Goal: Task Accomplishment & Management: Use online tool/utility

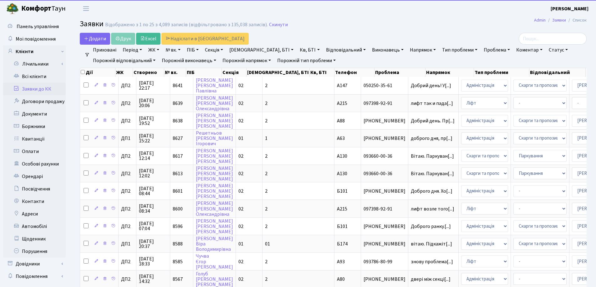
select select "25"
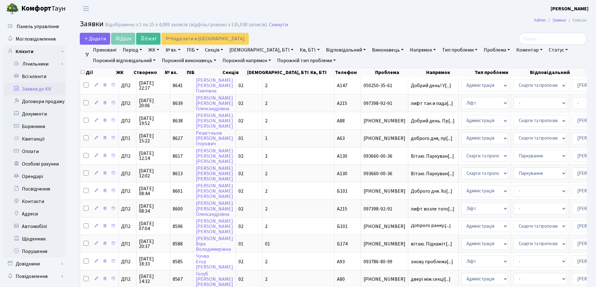
click at [36, 90] on link "Заявки до КК" at bounding box center [34, 89] width 63 height 13
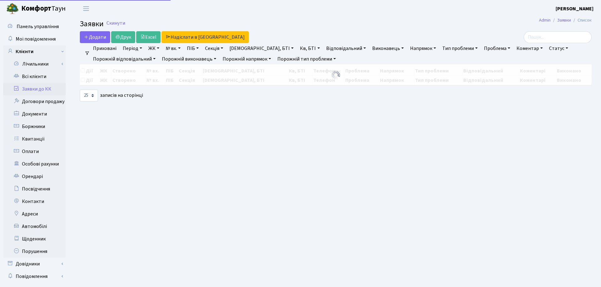
select select "25"
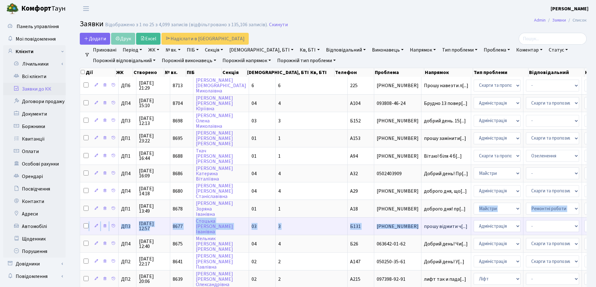
drag, startPoint x: 372, startPoint y: 216, endPoint x: 374, endPoint y: 224, distance: 8.3
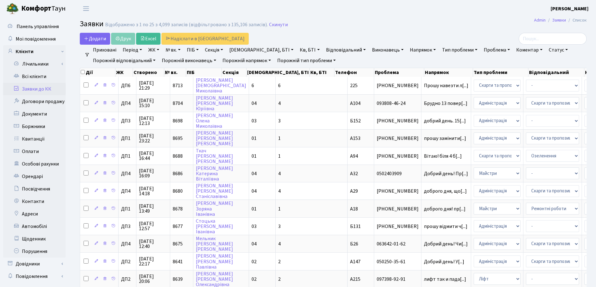
click at [373, 30] on h2 "Заявки Відображено з 1 по 25 з 4,099 записів (відфільтровано з 135,106 записів)…" at bounding box center [333, 25] width 507 height 11
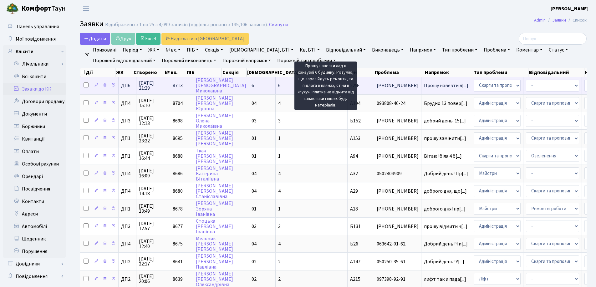
click at [424, 86] on span "Прошу навезти л[...]" at bounding box center [446, 85] width 44 height 7
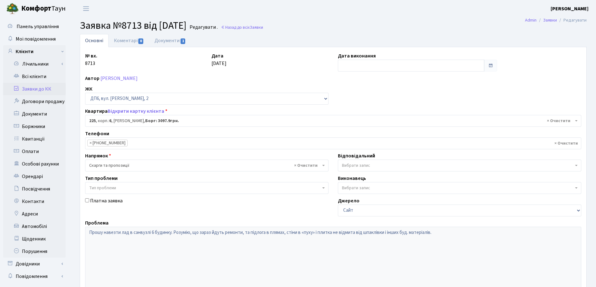
select select "46719"
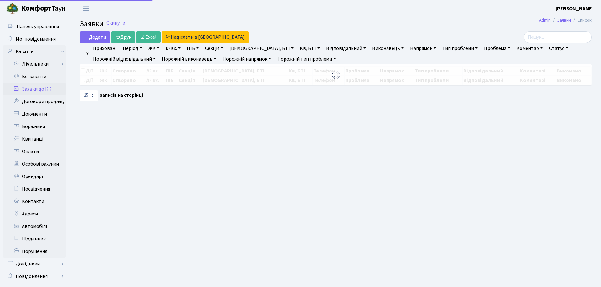
select select "25"
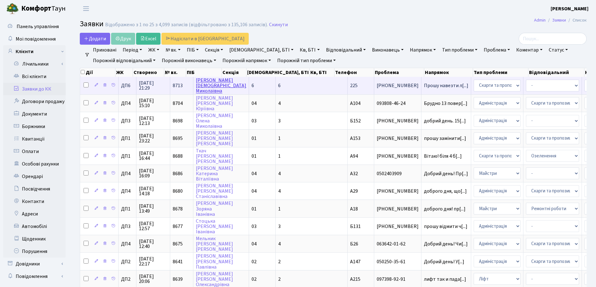
click at [214, 83] on link "[PERSON_NAME]" at bounding box center [221, 86] width 50 height 18
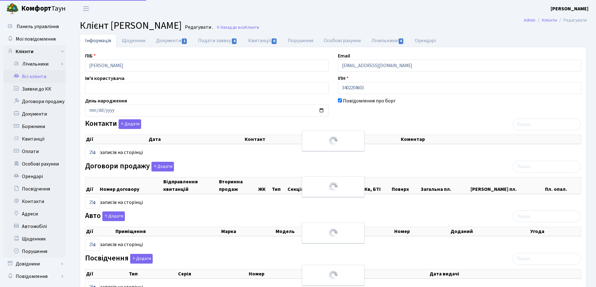
select select "25"
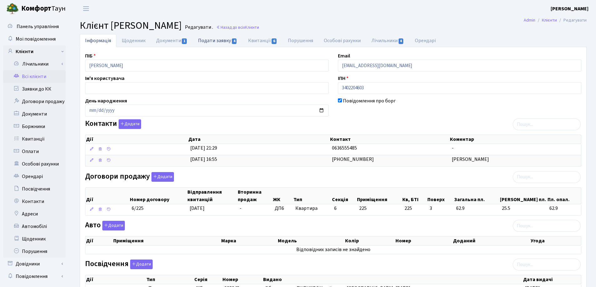
click at [212, 40] on link "Подати заявку 4" at bounding box center [218, 40] width 50 height 13
select select "25"
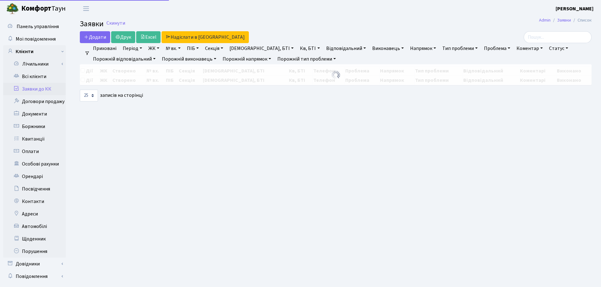
select select "25"
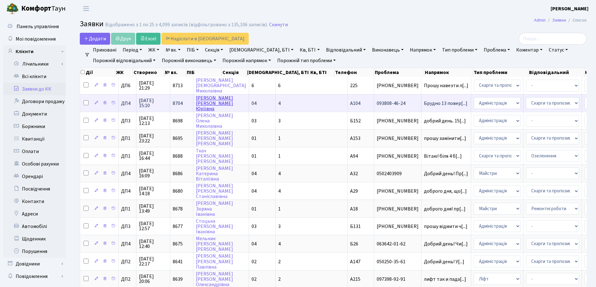
click at [204, 101] on link "[PERSON_NAME]" at bounding box center [214, 104] width 37 height 18
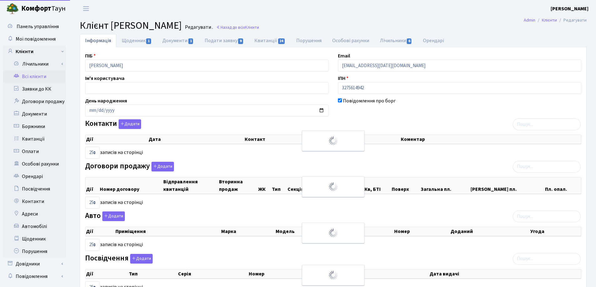
select select "25"
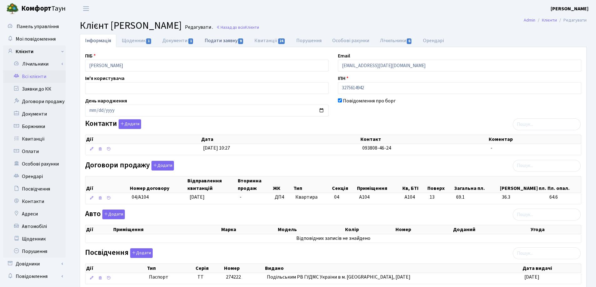
click at [226, 40] on link "Подати заявку 9" at bounding box center [224, 40] width 50 height 13
select select "25"
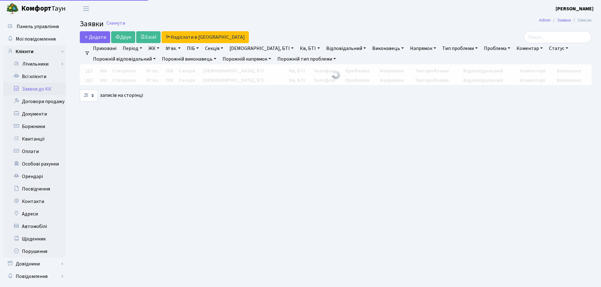
select select "25"
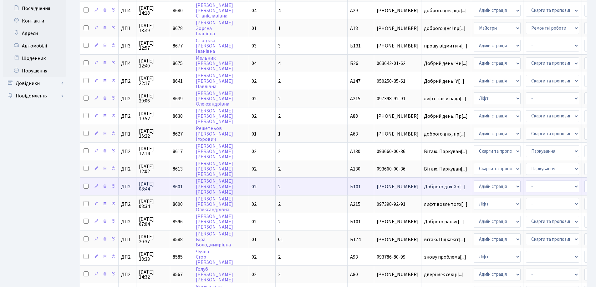
scroll to position [188, 0]
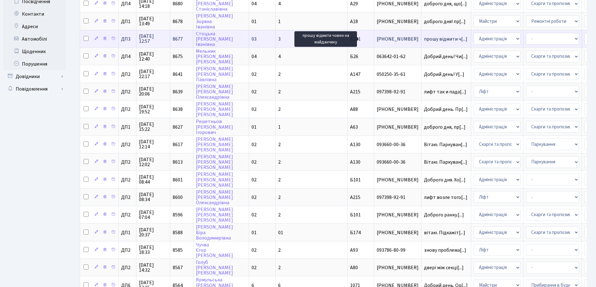
click at [424, 37] on span "прошу відмити ч[...]" at bounding box center [445, 39] width 43 height 7
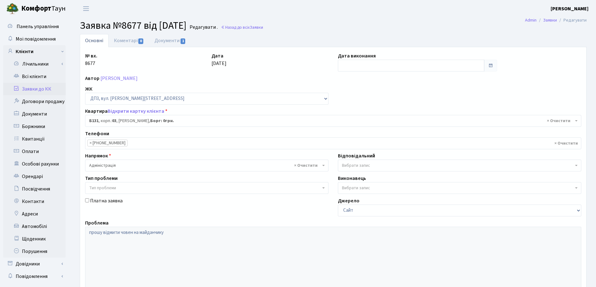
select select "32764"
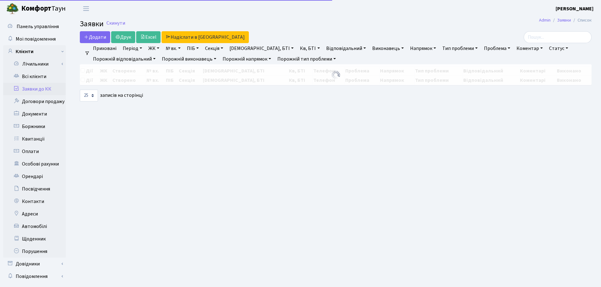
select select "25"
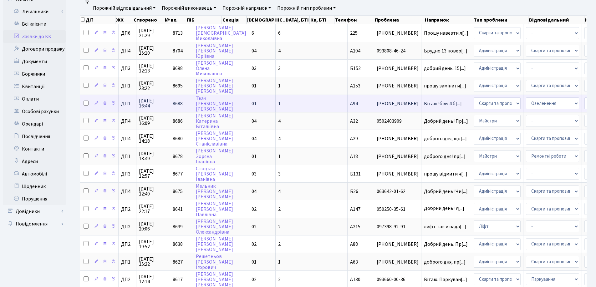
scroll to position [94, 0]
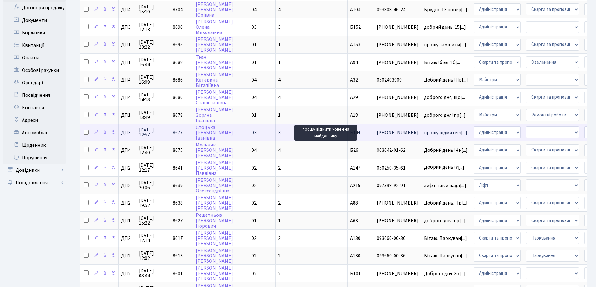
click at [424, 134] on span "прошу відмити ч[...]" at bounding box center [445, 133] width 43 height 7
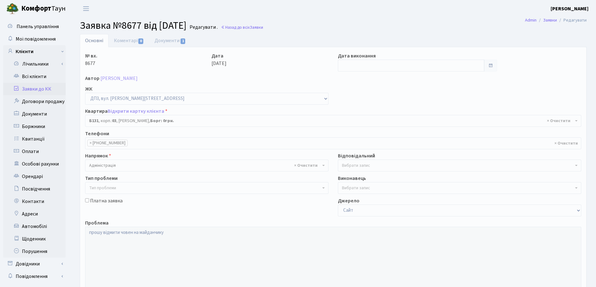
select select "32764"
click at [170, 43] on link "Документи 1" at bounding box center [170, 40] width 42 height 13
select select "25"
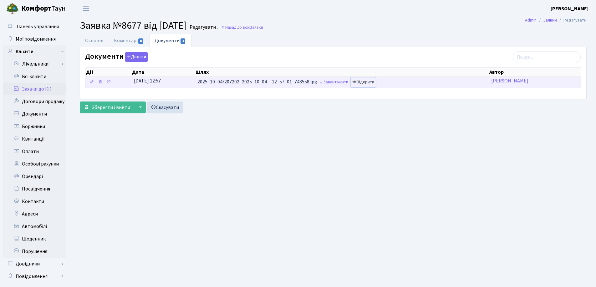
click at [364, 83] on link "Відкрити" at bounding box center [363, 83] width 25 height 10
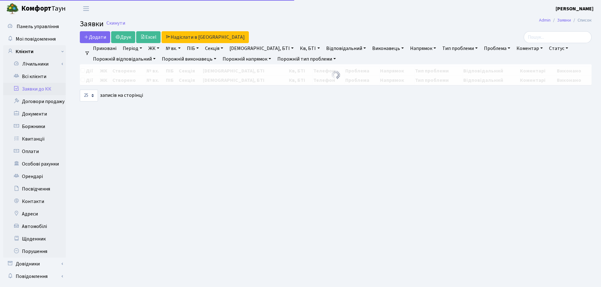
select select "25"
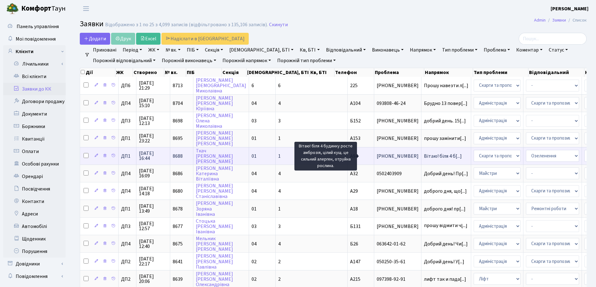
click at [424, 156] on span "Вітаю! біля 4 б[...]" at bounding box center [443, 156] width 38 height 7
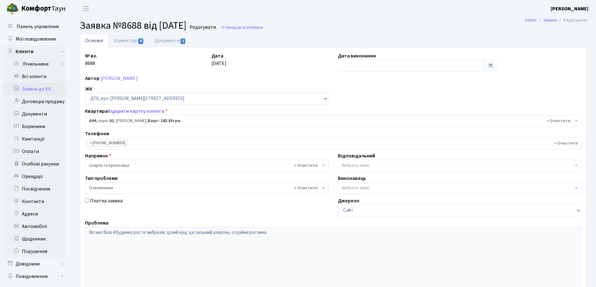
select select "29728"
select select "65"
click at [176, 40] on link "Документи 1" at bounding box center [170, 40] width 42 height 13
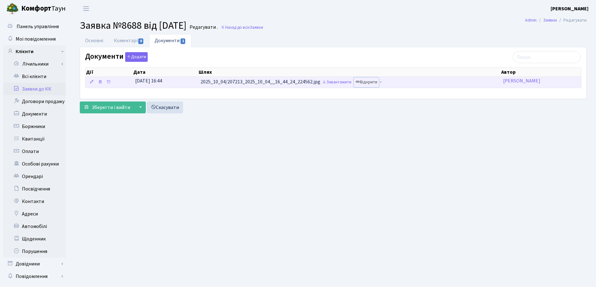
click at [366, 81] on link "Відкрити" at bounding box center [366, 83] width 25 height 10
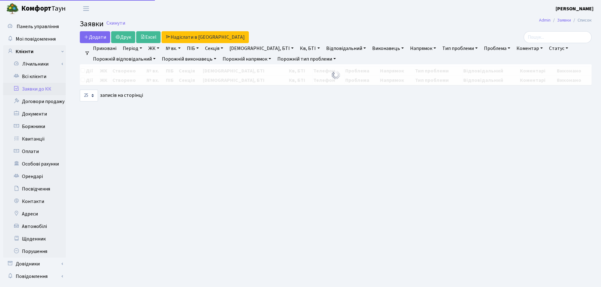
select select "25"
